Goal: Use online tool/utility: Utilize a website feature to perform a specific function

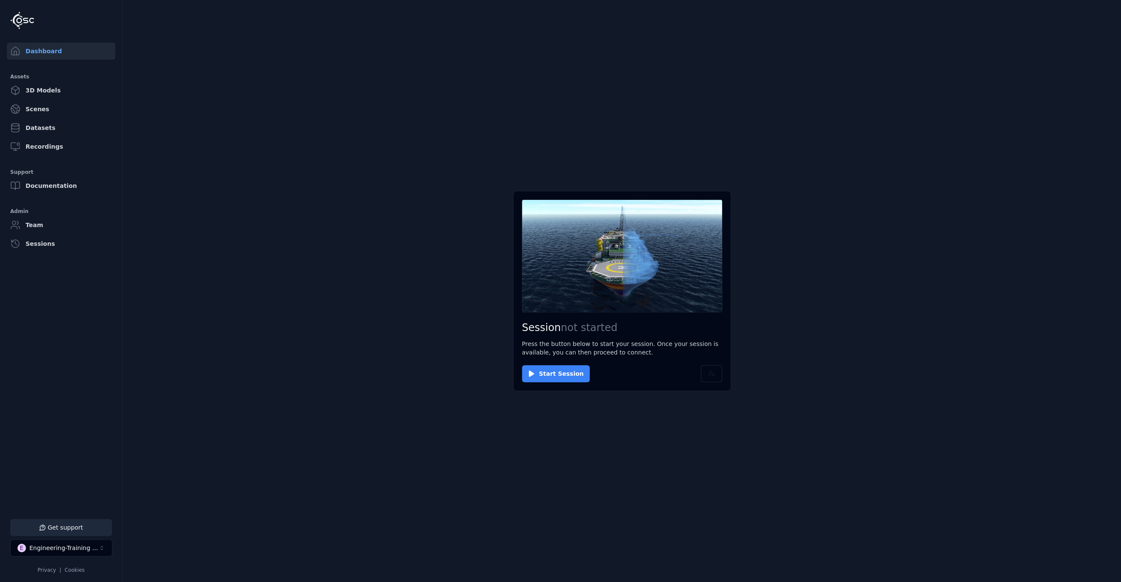
click at [558, 369] on button "Start Session" at bounding box center [556, 373] width 68 height 17
click at [531, 369] on button "Connect" at bounding box center [541, 373] width 39 height 17
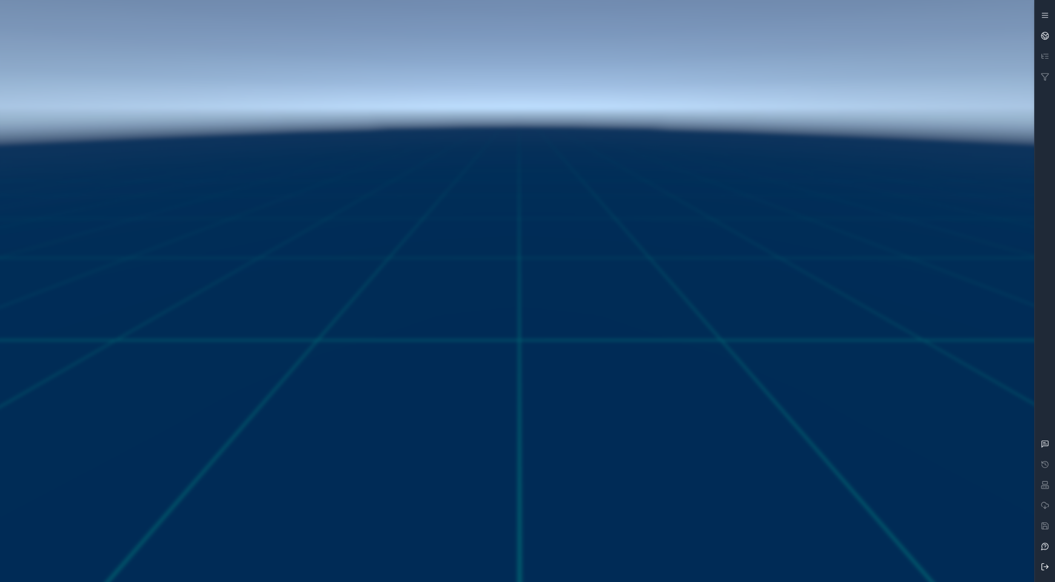
click at [866, 369] on icon at bounding box center [1045, 566] width 9 height 9
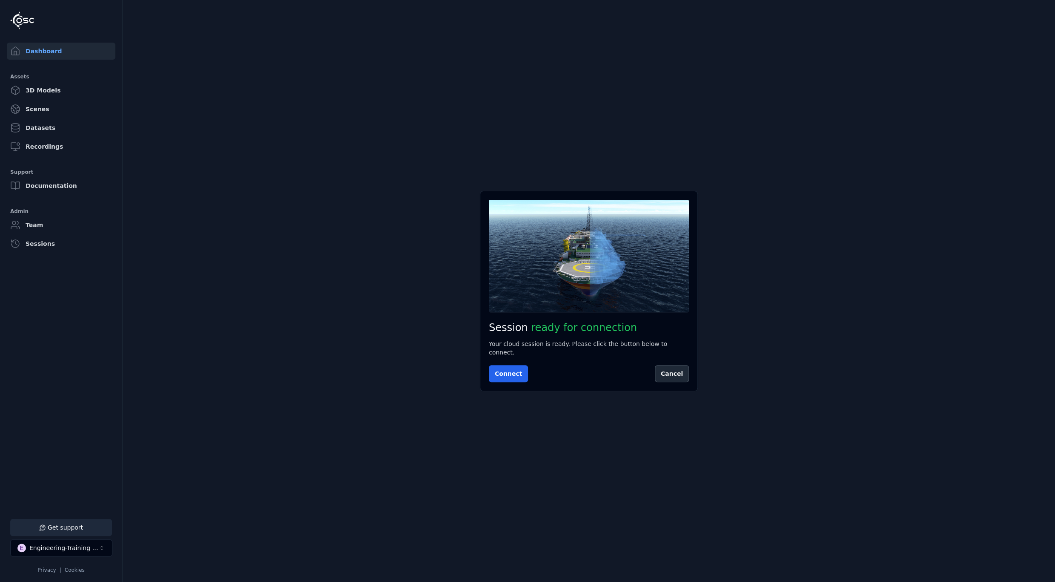
click at [866, 369] on main "Session ready for connection Your cloud session is ready. Please click the butt…" at bounding box center [589, 291] width 933 height 582
click at [504, 368] on button "Connect" at bounding box center [508, 373] width 39 height 17
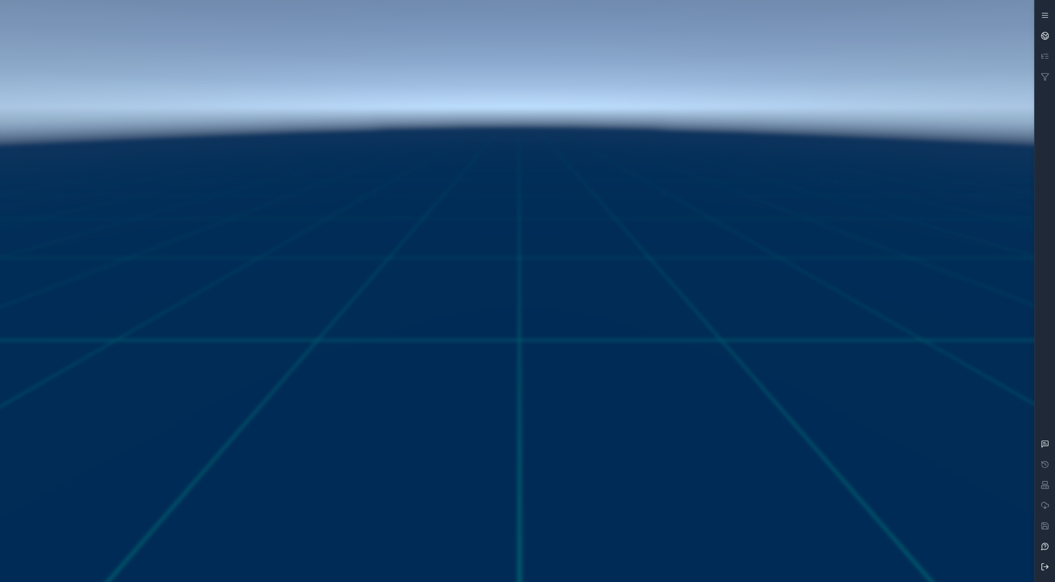
click at [866, 369] on icon at bounding box center [1045, 566] width 9 height 9
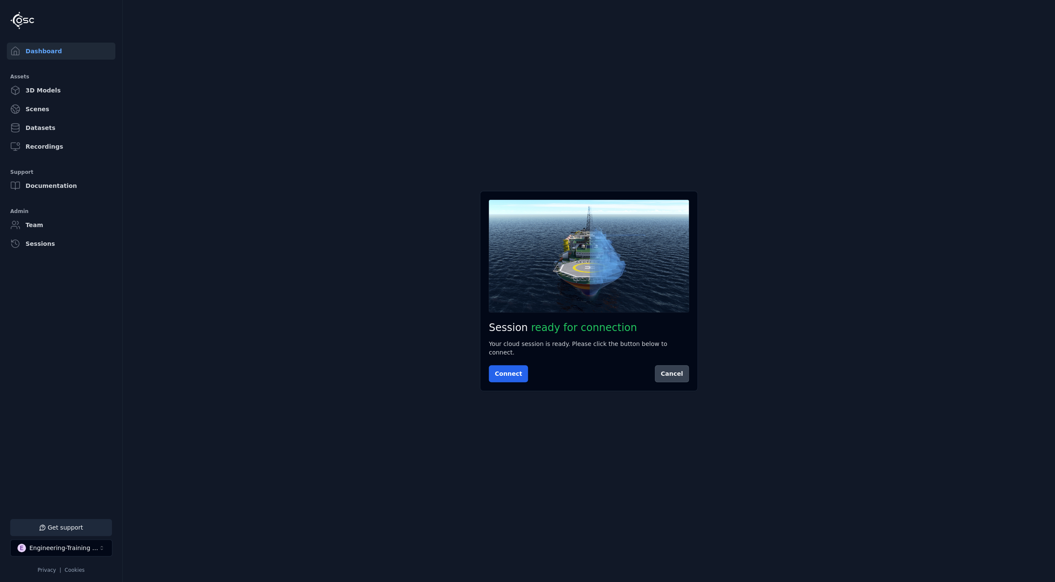
click at [679, 369] on button "Cancel" at bounding box center [672, 373] width 34 height 17
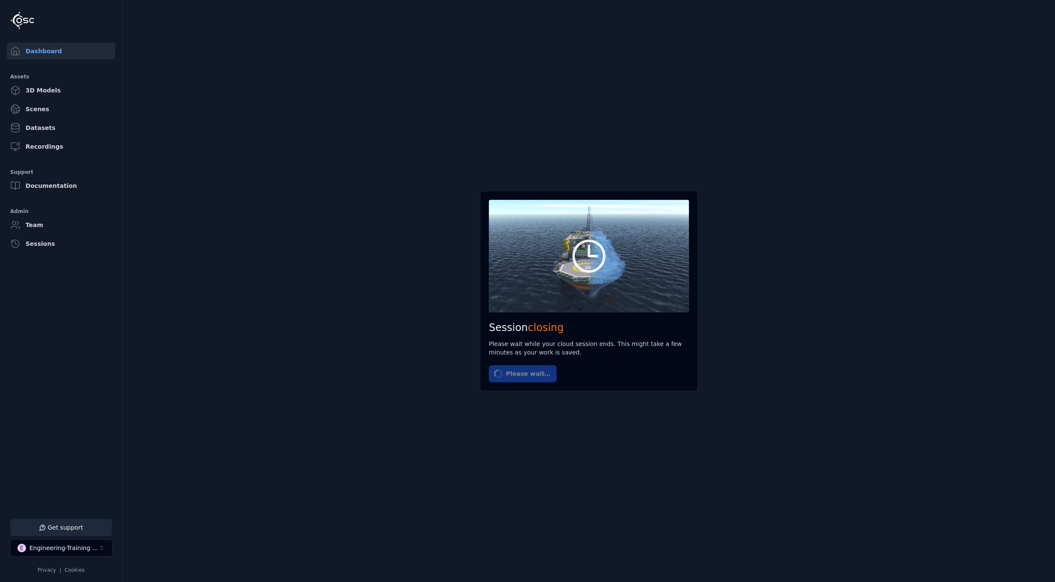
click at [141, 369] on main "Session closing Please wait while your cloud session ends. This might take a fe…" at bounding box center [589, 291] width 933 height 582
